Goal: Task Accomplishment & Management: Manage account settings

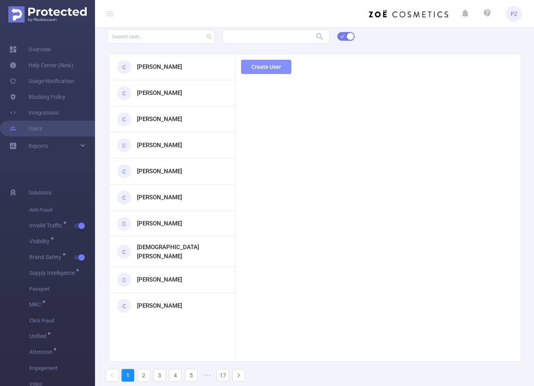
click at [279, 70] on button "Create User" at bounding box center [266, 67] width 50 height 14
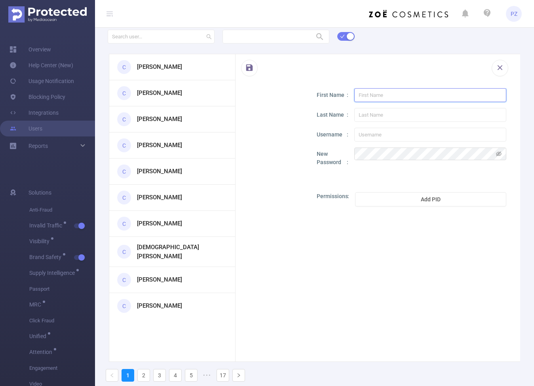
click at [404, 93] on input "text" at bounding box center [430, 95] width 152 height 14
type input "m"
type input "T"
click at [414, 91] on input "[EMAIL_ADDRESS][DOMAIN_NAME]" at bounding box center [430, 95] width 152 height 14
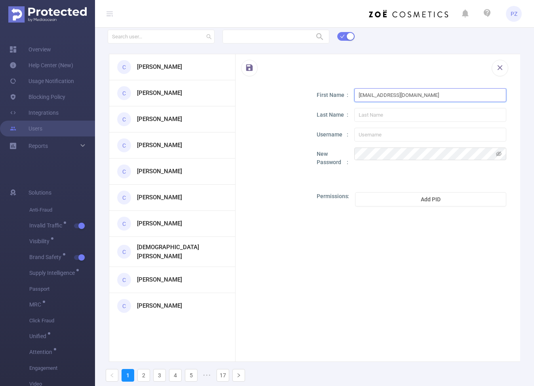
click at [414, 91] on input "[EMAIL_ADDRESS][DOMAIN_NAME]" at bounding box center [430, 95] width 152 height 14
type input "[EMAIL_ADDRESS][DOMAIN_NAME]"
click at [414, 116] on input "text" at bounding box center [430, 115] width 152 height 14
click at [392, 116] on input "Test" at bounding box center [430, 115] width 152 height 14
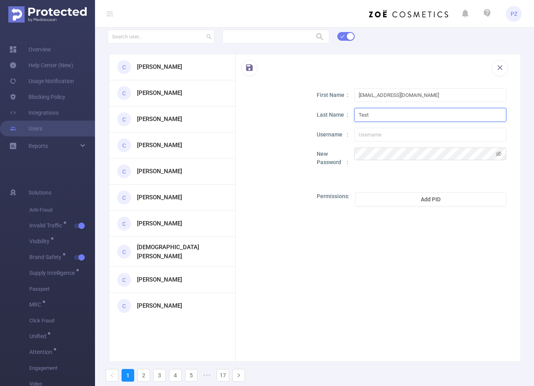
click at [392, 116] on input "Test" at bounding box center [430, 115] width 152 height 14
type input "Meta"
click at [397, 131] on input "text" at bounding box center [430, 135] width 152 height 14
type input "Test"
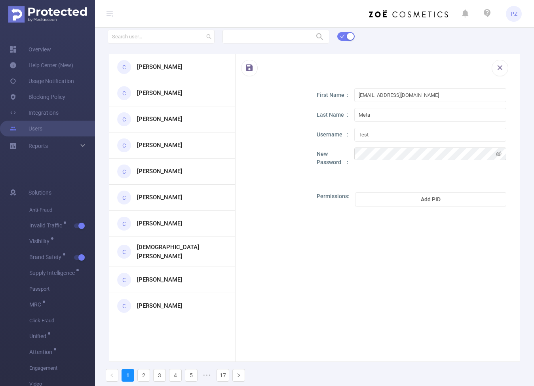
click at [449, 176] on div "First Name test@meta.com Last Name Meta Username Test New Password Permissions …" at bounding box center [412, 192] width 190 height 209
click at [447, 194] on button "Add PID" at bounding box center [430, 199] width 151 height 14
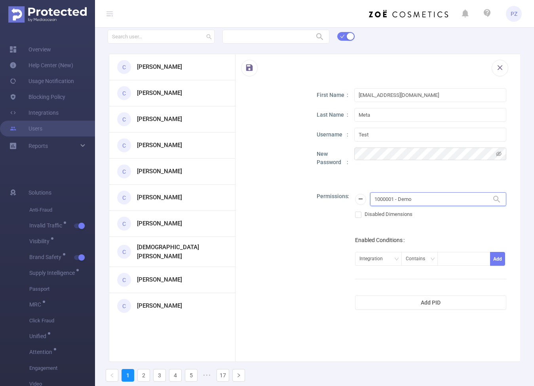
click at [440, 196] on input "1000001 - Demo" at bounding box center [438, 199] width 136 height 14
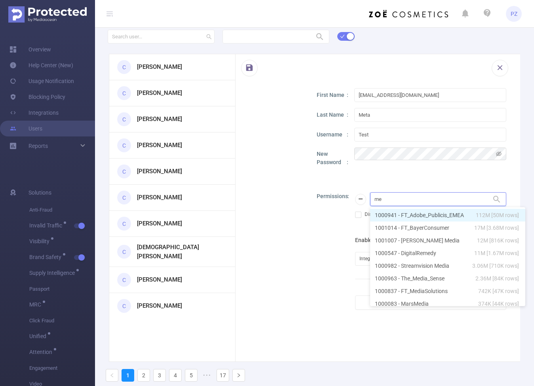
type input "m"
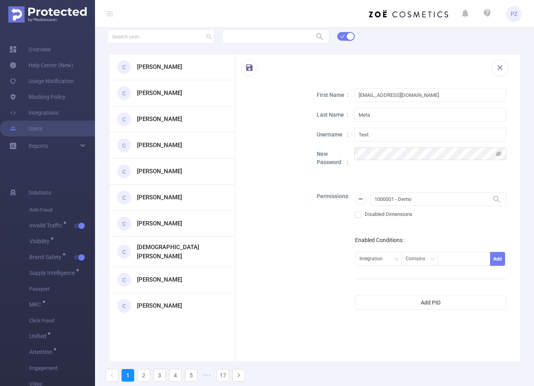
click at [435, 177] on div "First Name test@meta.com Last Name Meta Username Test New Password Permissions …" at bounding box center [412, 242] width 190 height 308
click at [498, 66] on button "button" at bounding box center [500, 68] width 17 height 17
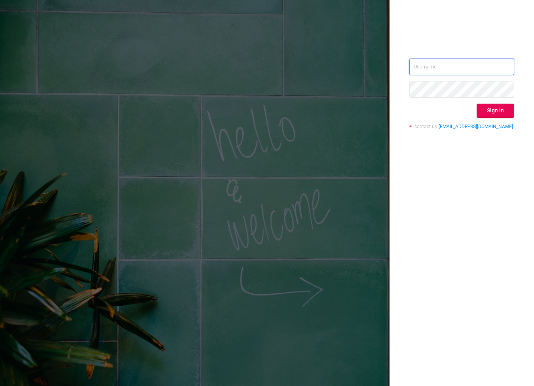
click at [473, 61] on input "text" at bounding box center [461, 67] width 105 height 17
type input "[EMAIL_ADDRESS][DOMAIN_NAME]"
click at [487, 111] on button "Sign in" at bounding box center [495, 111] width 38 height 14
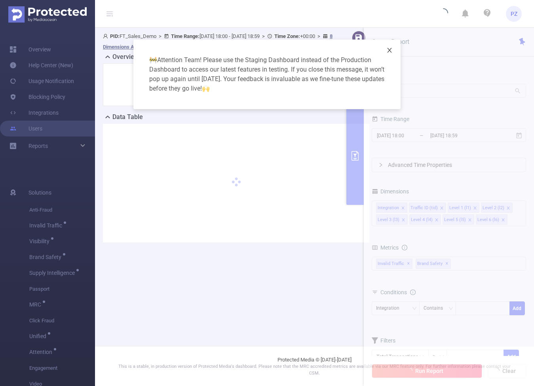
click at [394, 48] on span "Close" at bounding box center [389, 51] width 22 height 22
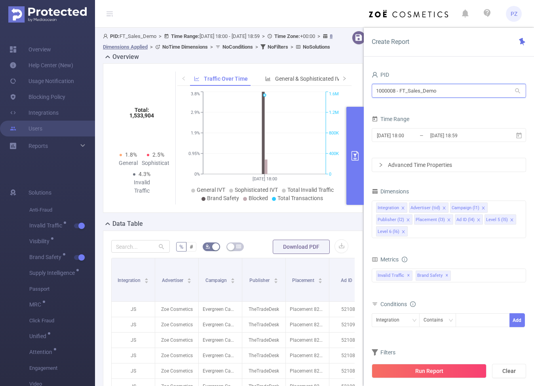
click at [452, 94] on input "1000008 - FT_Sales_Demo" at bounding box center [449, 91] width 154 height 14
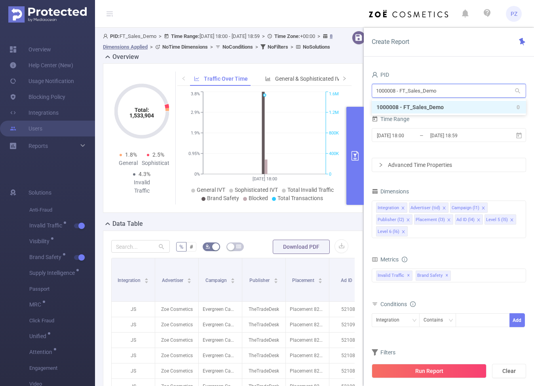
click at [452, 94] on input "1000008 - FT_Sales_Demo" at bounding box center [449, 91] width 154 height 14
click at [452, 77] on div "PID" at bounding box center [449, 75] width 154 height 13
click at [443, 88] on input "1000008 - FT_Sales_Demo" at bounding box center [449, 91] width 154 height 14
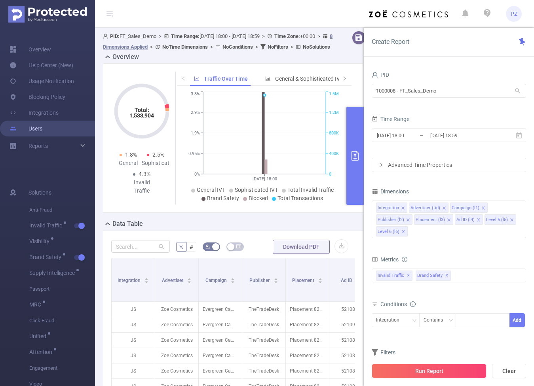
click at [42, 135] on link "Users" at bounding box center [25, 129] width 33 height 16
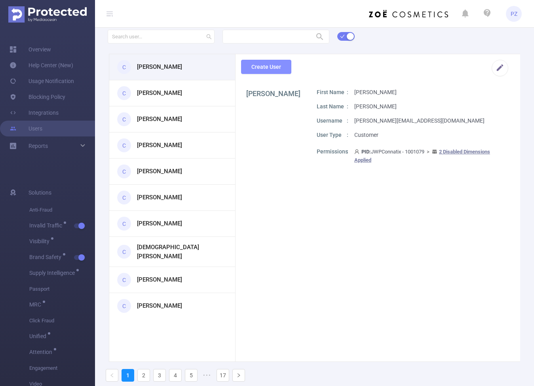
click at [269, 69] on button "Create User" at bounding box center [266, 67] width 50 height 14
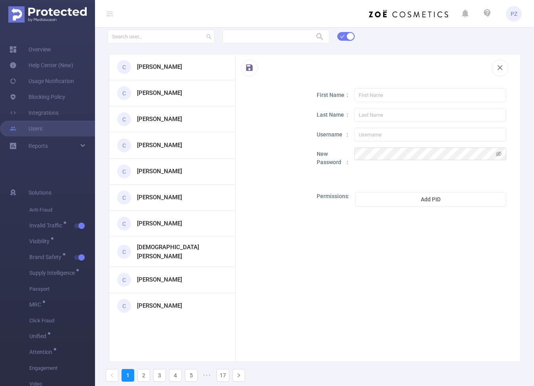
click at [385, 102] on div "First Name Last Name Username New Password Permissions Add PID" at bounding box center [412, 192] width 190 height 209
click at [385, 98] on input "text" at bounding box center [430, 95] width 152 height 14
paste input "[EMAIL_ADDRESS][DOMAIN_NAME]"
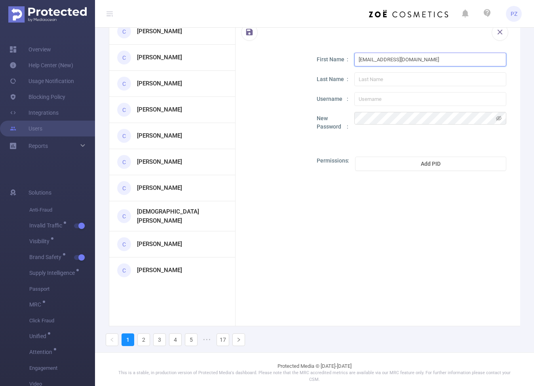
type input "[EMAIL_ADDRESS][DOMAIN_NAME]"
click at [414, 102] on input "text" at bounding box center [430, 99] width 152 height 14
click at [412, 80] on input "text" at bounding box center [430, 79] width 152 height 14
type input "Meta"
click at [414, 98] on input "text" at bounding box center [430, 99] width 152 height 14
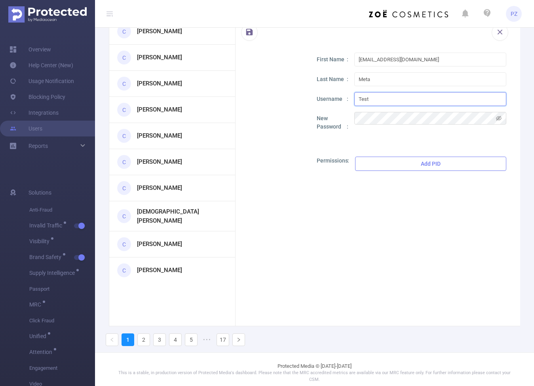
type input "Test"
click at [436, 165] on button "Add PID" at bounding box center [430, 164] width 151 height 14
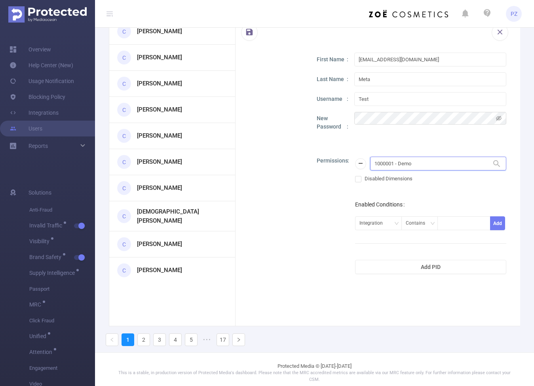
click at [411, 167] on input "1000001 - Demo" at bounding box center [438, 164] width 136 height 14
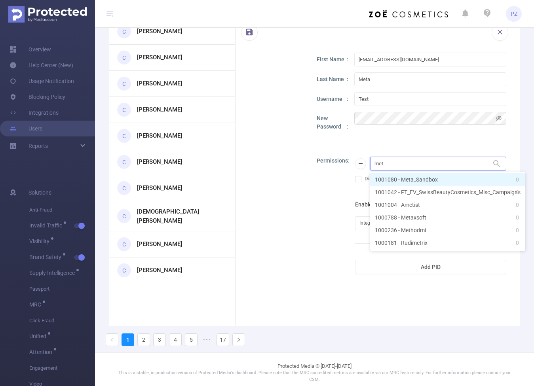
type input "meta"
click at [423, 176] on li "1001080 - Meta_Sandbox 0" at bounding box center [438, 179] width 136 height 13
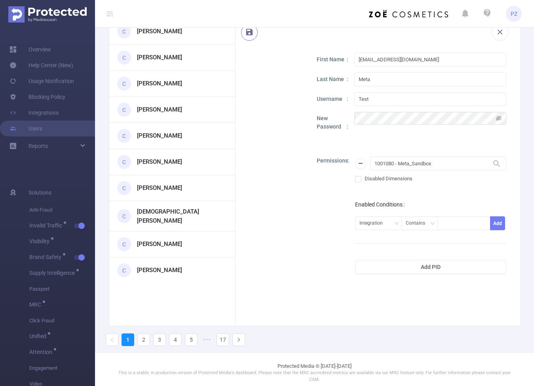
click at [249, 40] on button "button" at bounding box center [249, 32] width 17 height 17
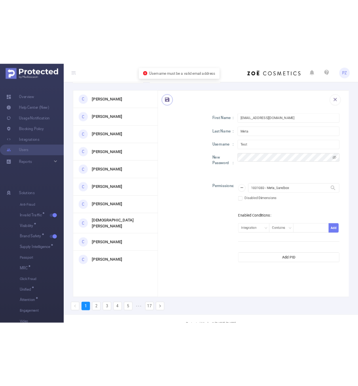
scroll to position [13, 0]
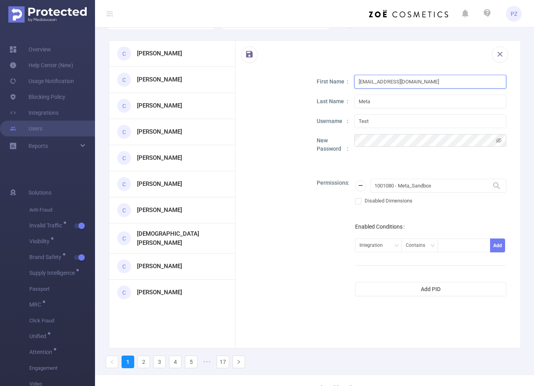
click at [383, 83] on input "[EMAIL_ADDRESS][DOMAIN_NAME]" at bounding box center [430, 82] width 152 height 14
click at [254, 51] on button "button" at bounding box center [249, 54] width 17 height 17
click at [394, 81] on input "[EMAIL_ADDRESS][DOMAIN_NAME]" at bounding box center [430, 82] width 152 height 14
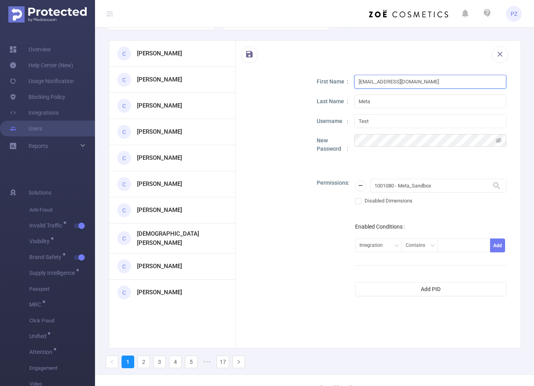
click at [404, 81] on input "[EMAIL_ADDRESS][DOMAIN_NAME]" at bounding box center [430, 82] width 152 height 14
click at [411, 83] on input "[EMAIL_ADDRESS][DOMAIN_NAME]" at bounding box center [430, 82] width 152 height 14
type input "[EMAIL_ADDRESS][DOMAIN_NAME]"
click at [303, 238] on div "First Name [EMAIL_ADDRESS][DOMAIN_NAME] Last Name Meta Username Test New Passwo…" at bounding box center [377, 229] width 285 height 308
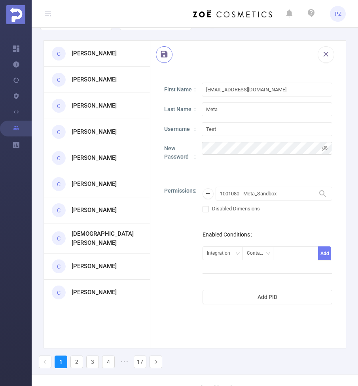
click at [160, 52] on button "button" at bounding box center [164, 54] width 17 height 17
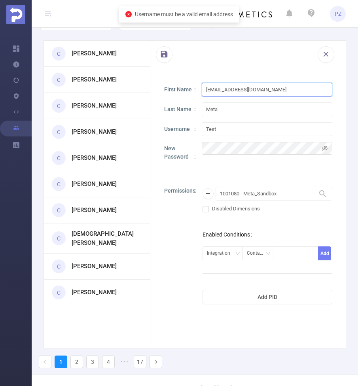
click at [268, 94] on input "[EMAIL_ADDRESS][DOMAIN_NAME]" at bounding box center [267, 90] width 131 height 14
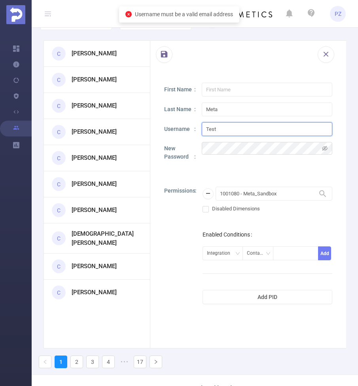
click at [221, 130] on input "Test" at bounding box center [267, 129] width 131 height 14
paste input "[EMAIL_ADDRESS][DOMAIN_NAME]"
type input "[EMAIL_ADDRESS][DOMAIN_NAME]"
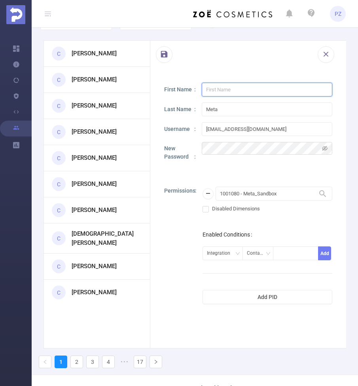
click at [224, 89] on input "text" at bounding box center [267, 90] width 131 height 14
type input "Meta"
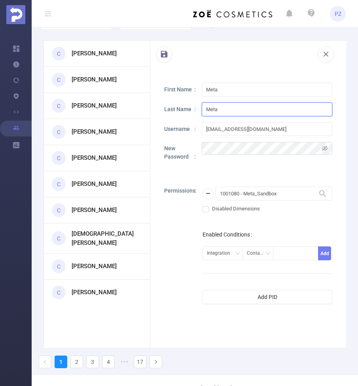
click at [222, 116] on input "Meta" at bounding box center [267, 109] width 131 height 14
type input "Test"
click at [166, 57] on button "button" at bounding box center [164, 54] width 17 height 17
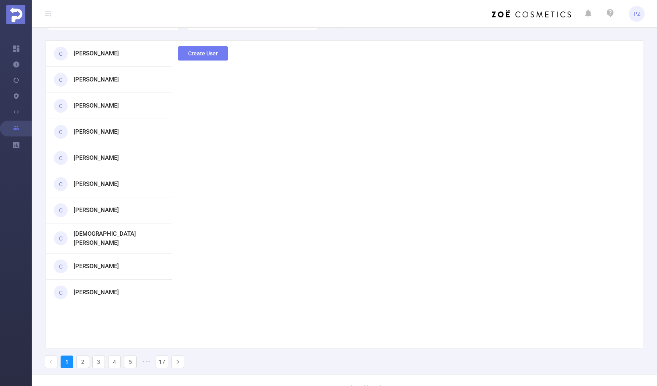
click at [533, 9] on span "PZ" at bounding box center [636, 14] width 16 height 16
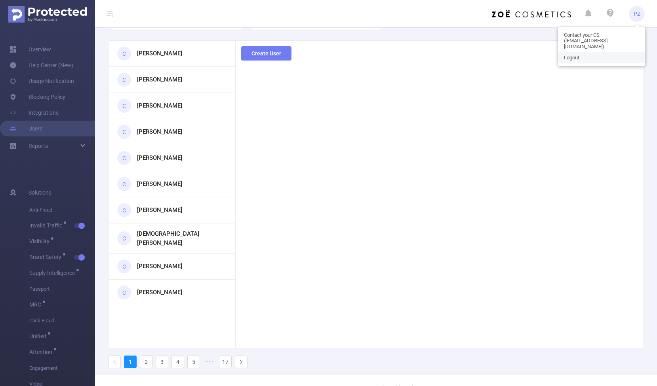
click at [533, 56] on link "Logout" at bounding box center [601, 57] width 87 height 11
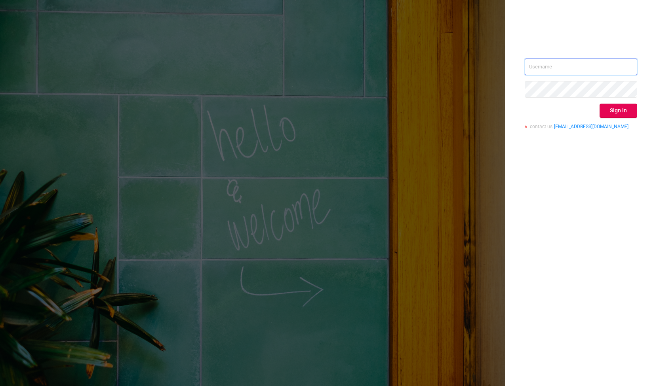
click at [533, 64] on input "text" at bounding box center [580, 67] width 112 height 17
paste input "[EMAIL_ADDRESS][DOMAIN_NAME]"
type input "[EMAIL_ADDRESS][DOMAIN_NAME]"
click at [514, 54] on div "[EMAIL_ADDRESS][DOMAIN_NAME] Sign in contact us [EMAIL_ADDRESS][DOMAIN_NAME]" at bounding box center [581, 193] width 152 height 386
click at [533, 113] on button "Sign in" at bounding box center [618, 111] width 38 height 14
